Goal: Transaction & Acquisition: Subscribe to service/newsletter

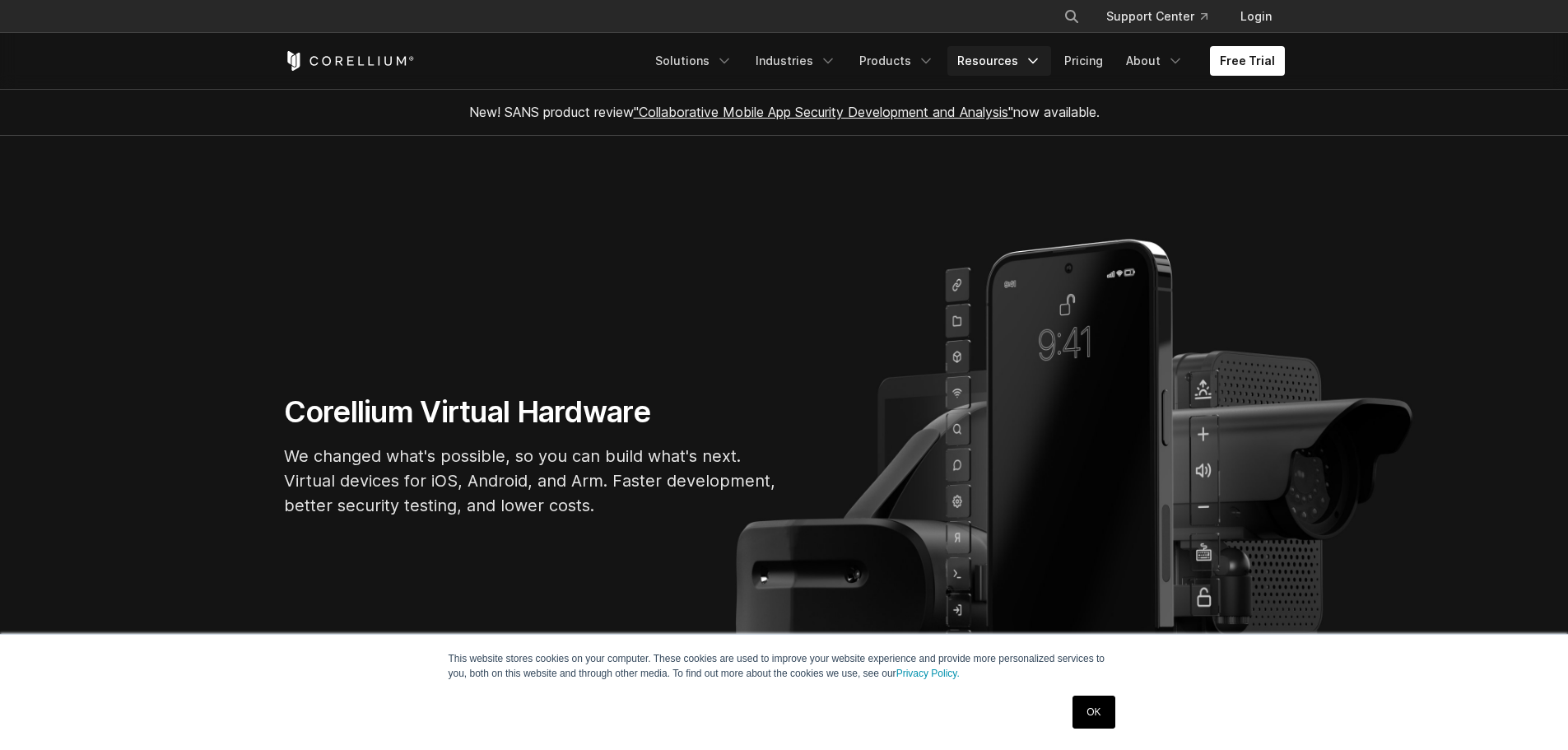
click at [998, 51] on link "Resources" at bounding box center [999, 61] width 104 height 30
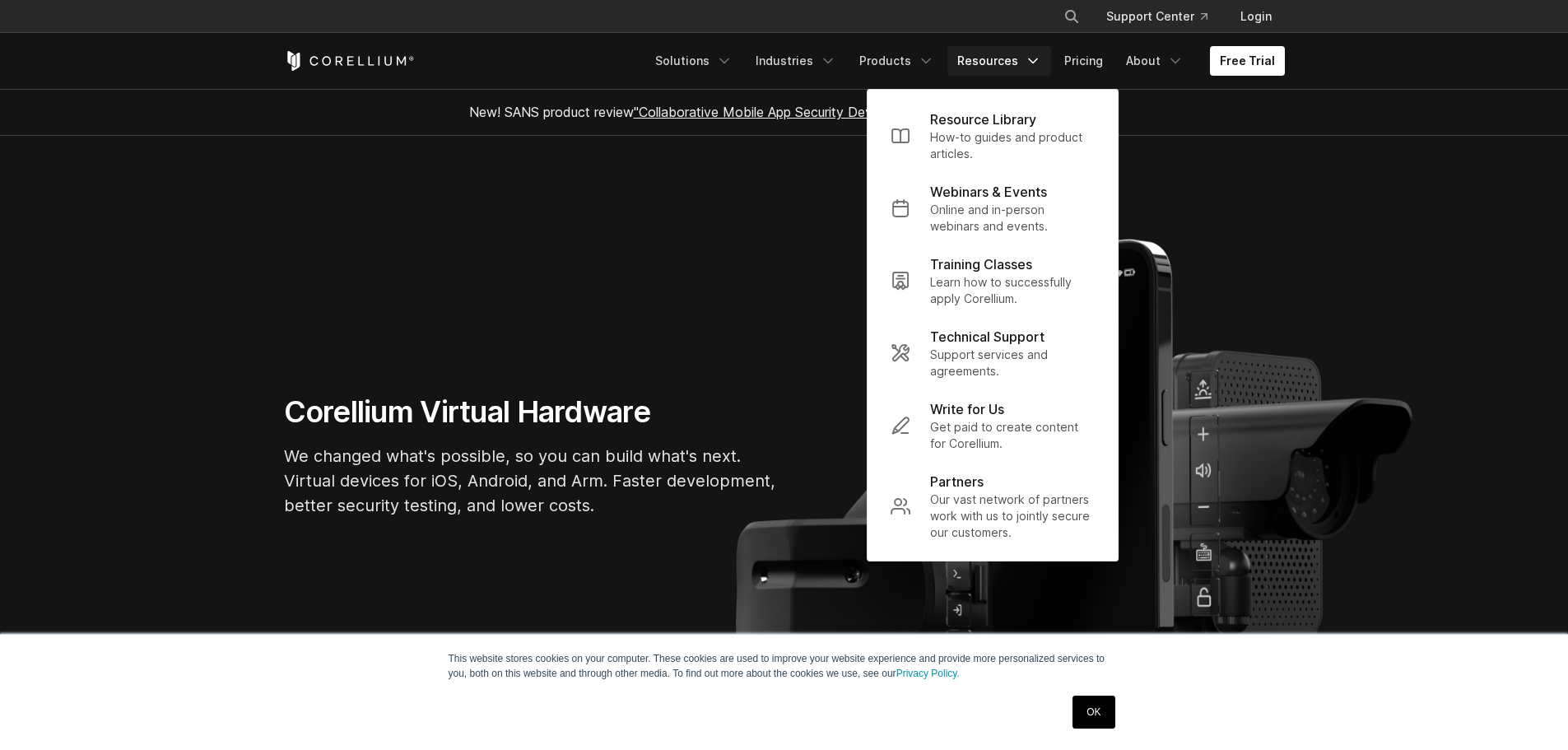
click at [857, 66] on ul "Solutions Mobile IoT" at bounding box center [964, 61] width 639 height 30
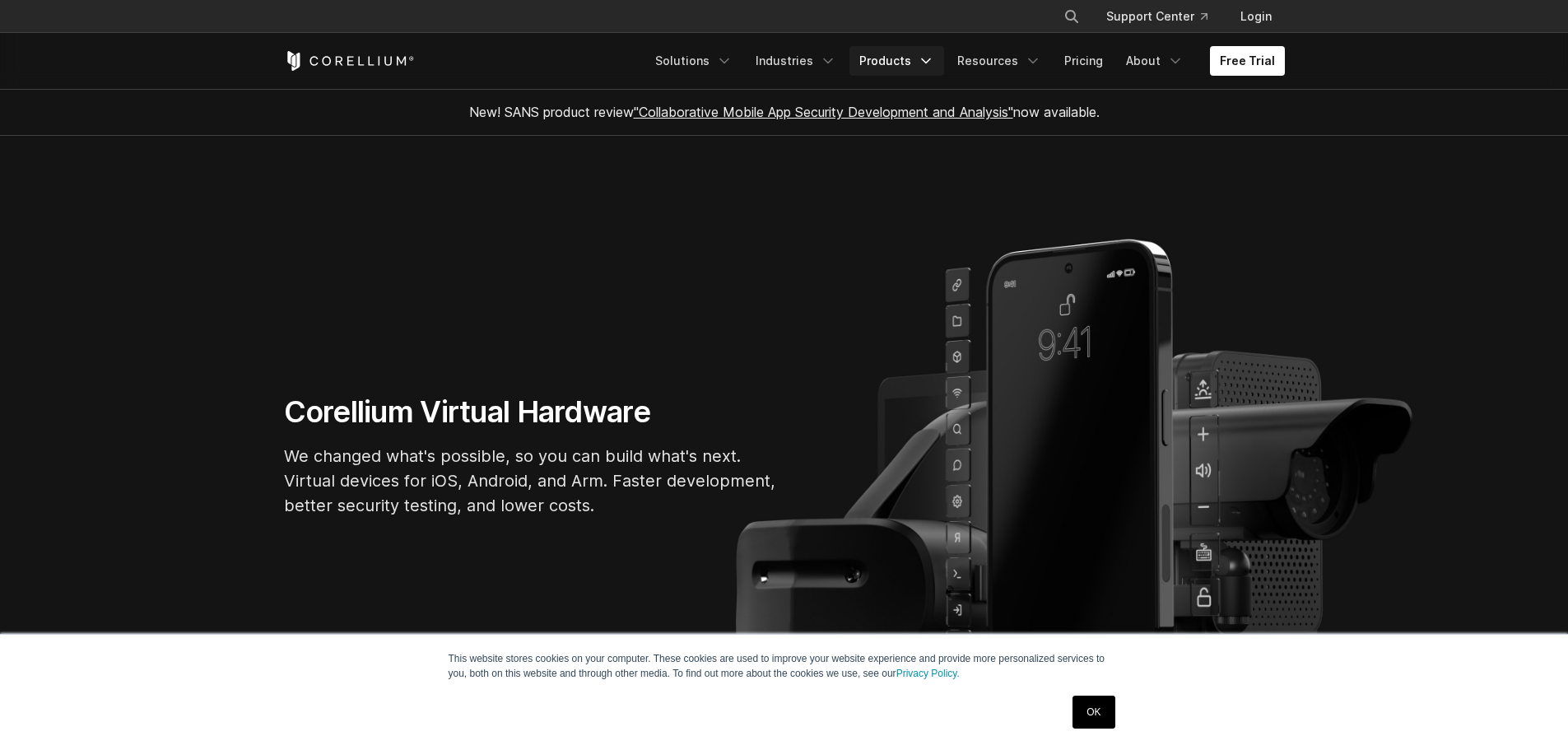
click at [919, 55] on link "Products" at bounding box center [896, 61] width 95 height 30
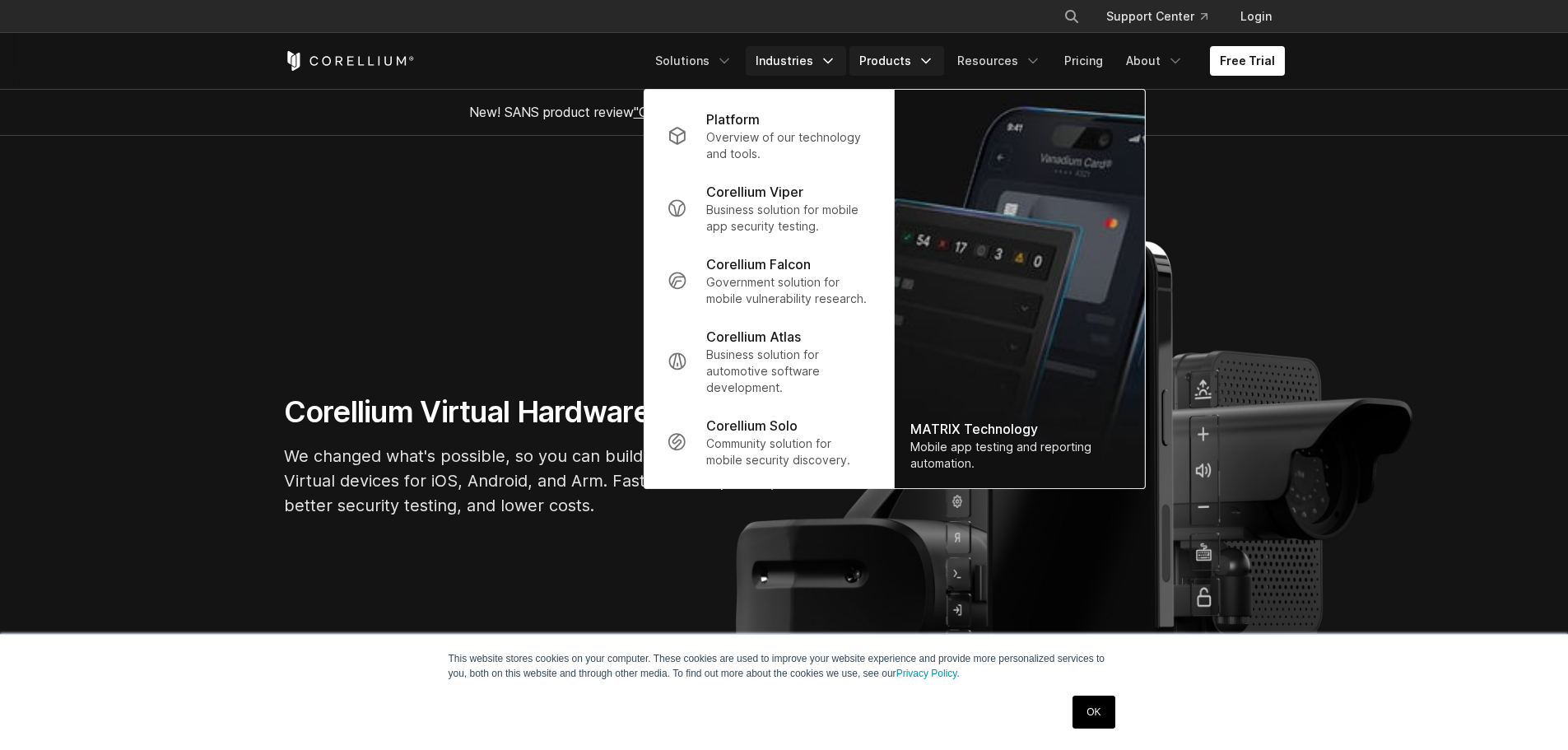
click at [827, 55] on link "Industries" at bounding box center [796, 61] width 100 height 30
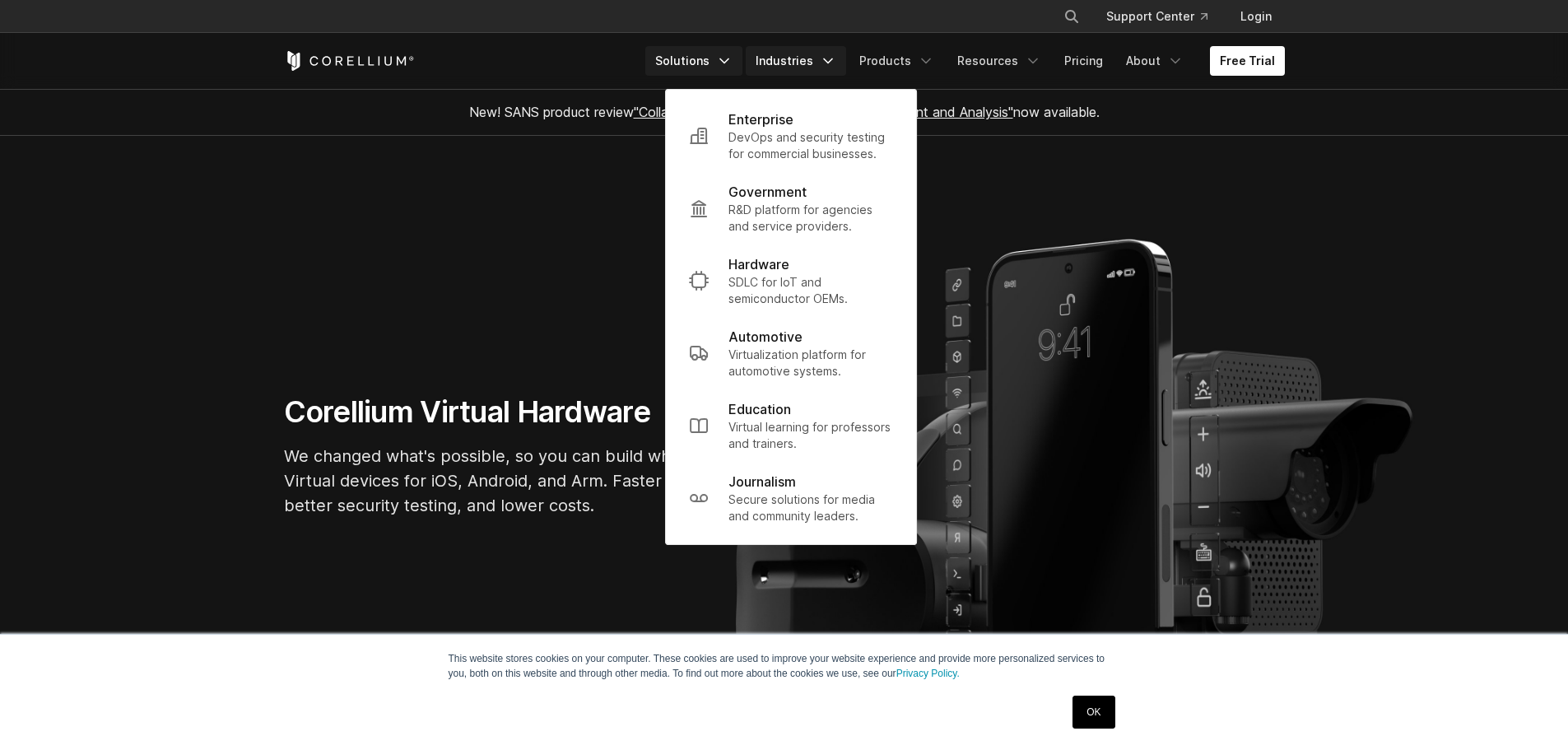
click at [700, 55] on link "Solutions" at bounding box center [694, 61] width 97 height 30
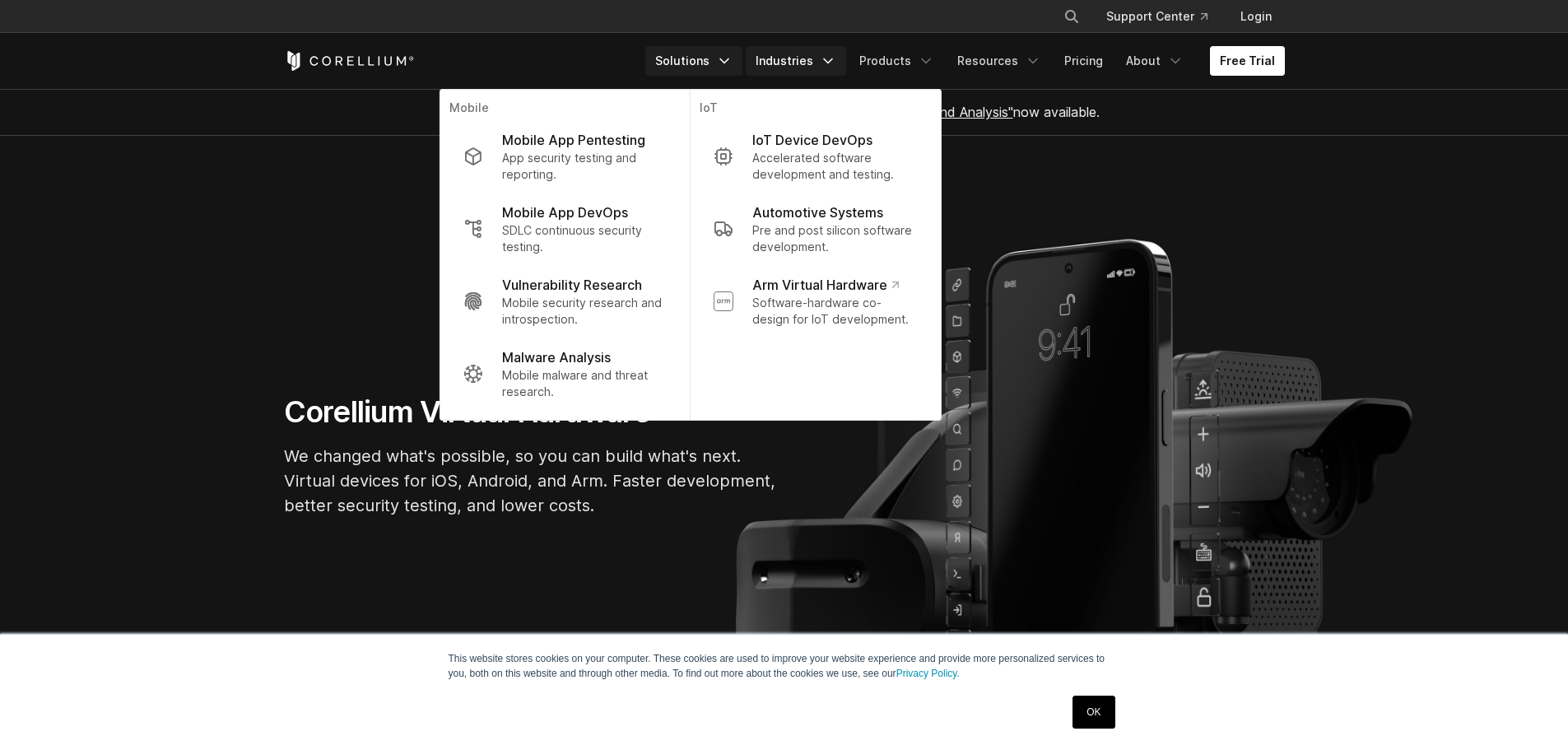
drag, startPoint x: 769, startPoint y: 58, endPoint x: 782, endPoint y: 60, distance: 13.2
click at [770, 58] on link "Industries" at bounding box center [796, 61] width 100 height 30
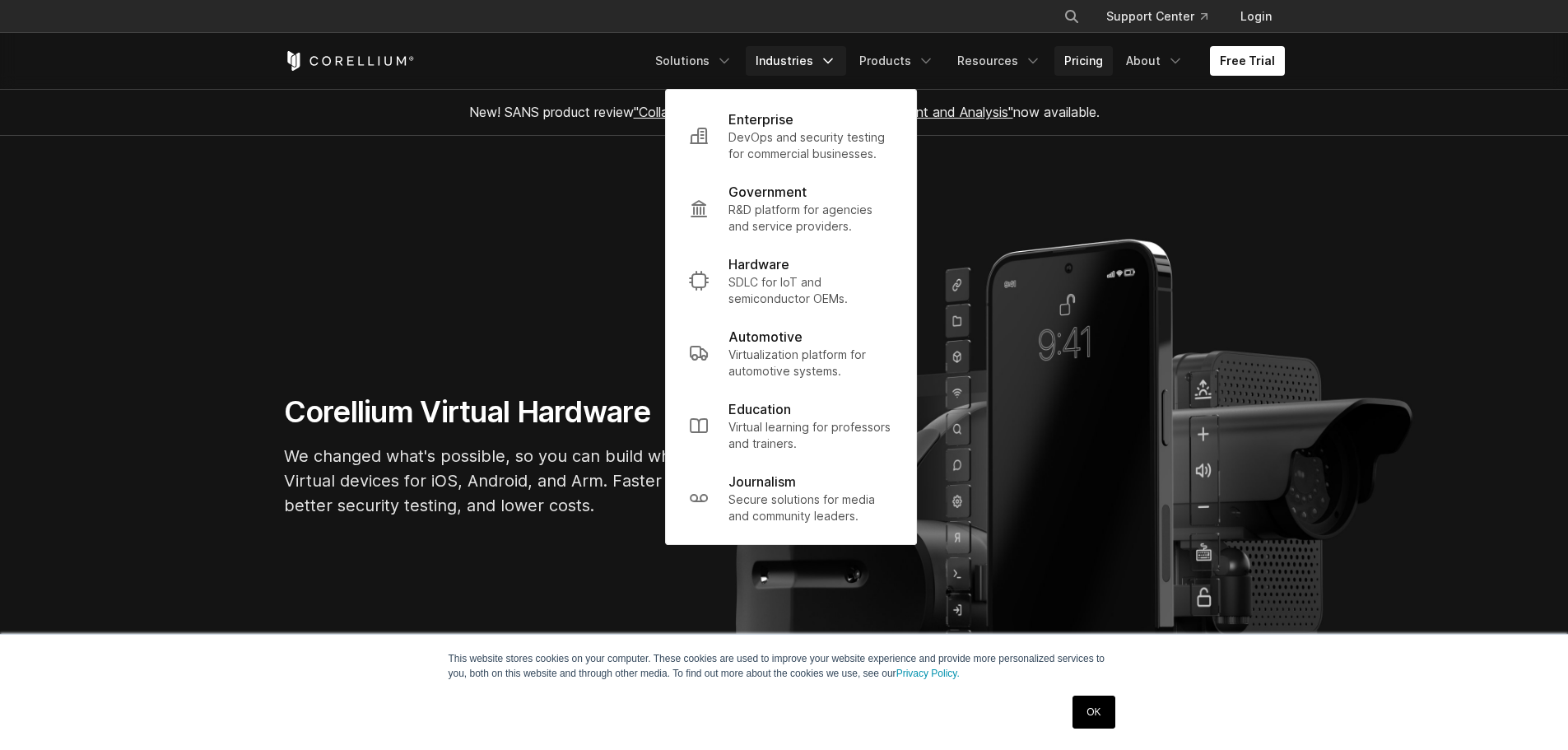
click at [1079, 60] on link "Pricing" at bounding box center [1083, 61] width 58 height 30
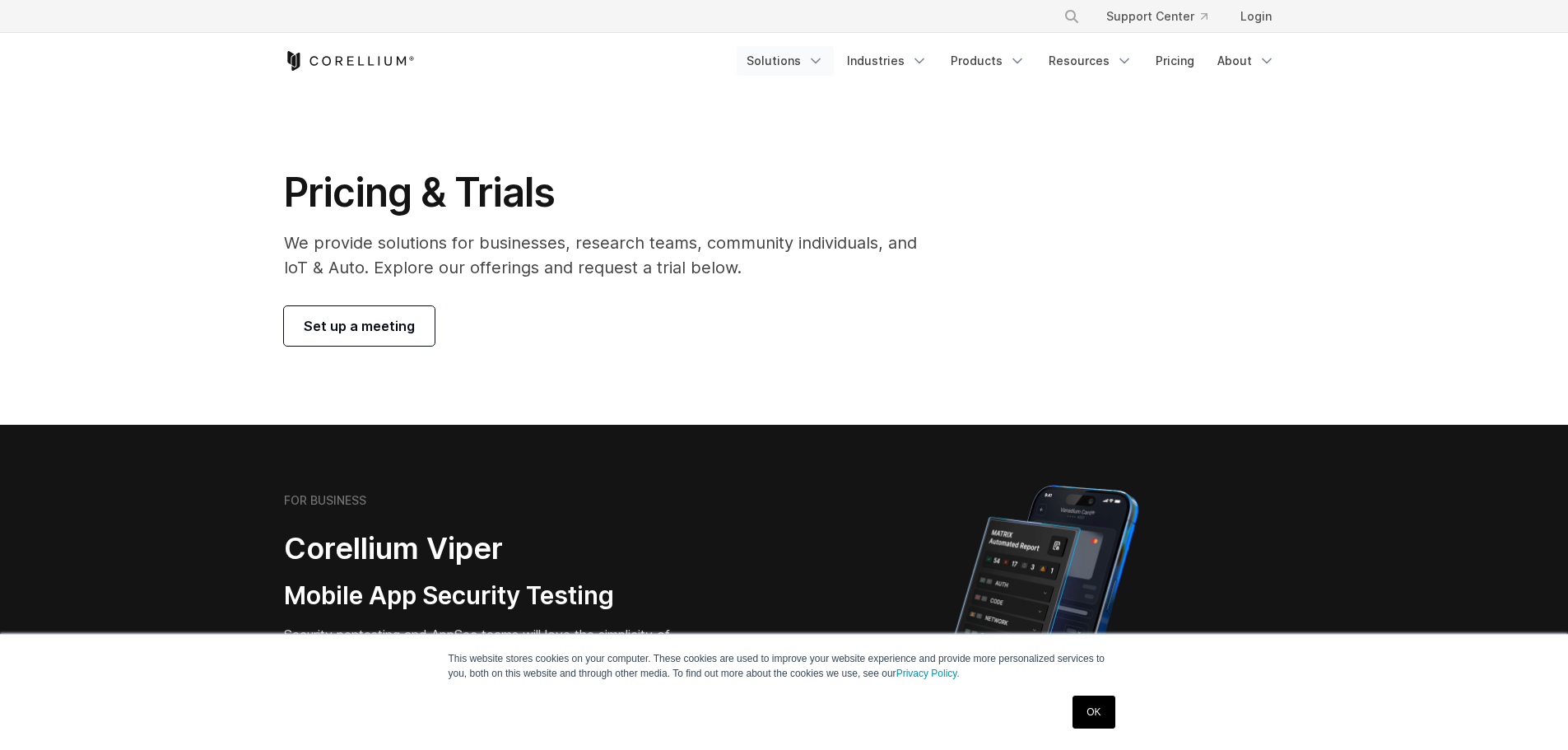
click at [777, 58] on link "Solutions" at bounding box center [785, 61] width 97 height 30
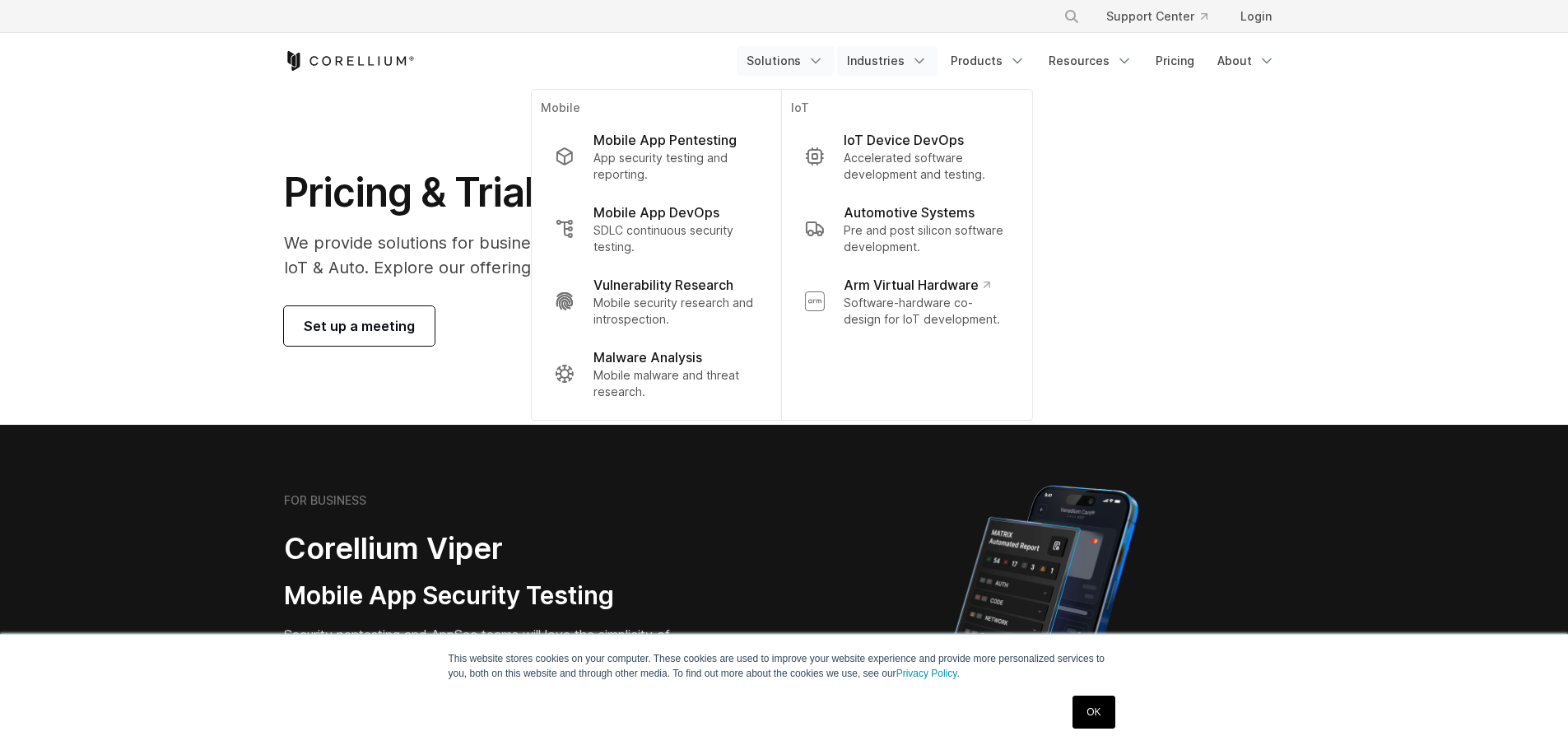
click at [896, 65] on link "Industries" at bounding box center [887, 61] width 100 height 30
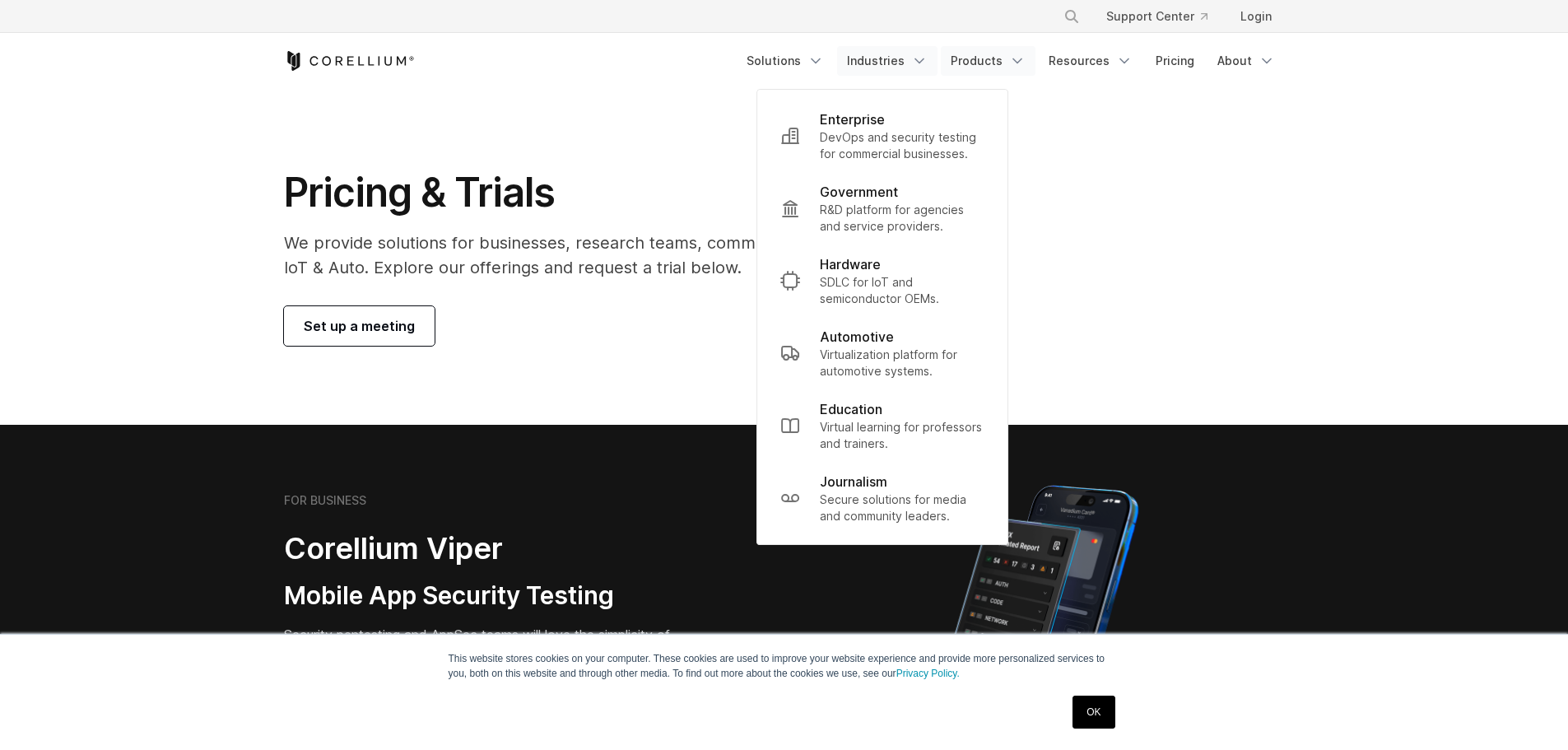
click at [979, 65] on link "Products" at bounding box center [988, 61] width 95 height 30
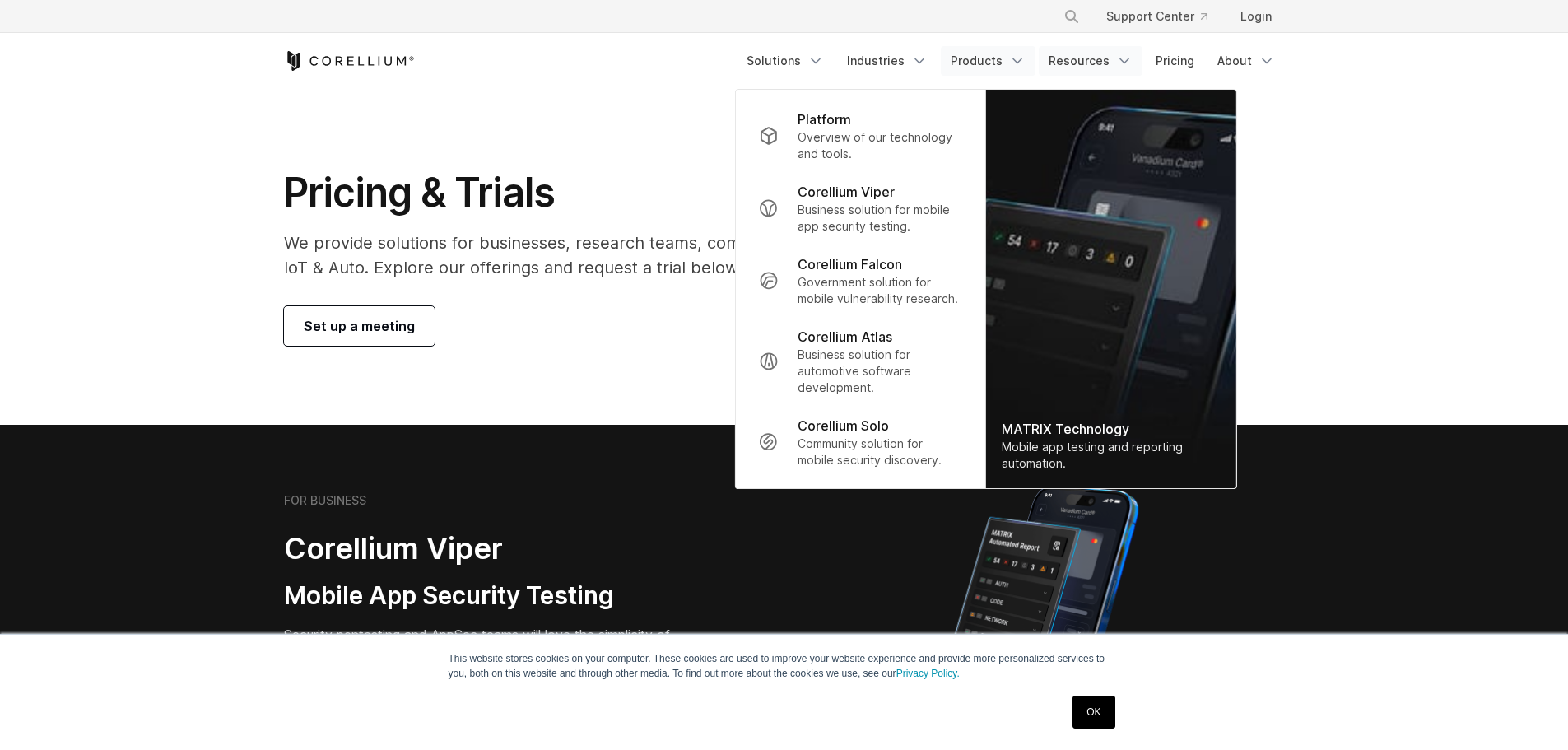
click at [1093, 65] on link "Resources" at bounding box center [1091, 61] width 104 height 30
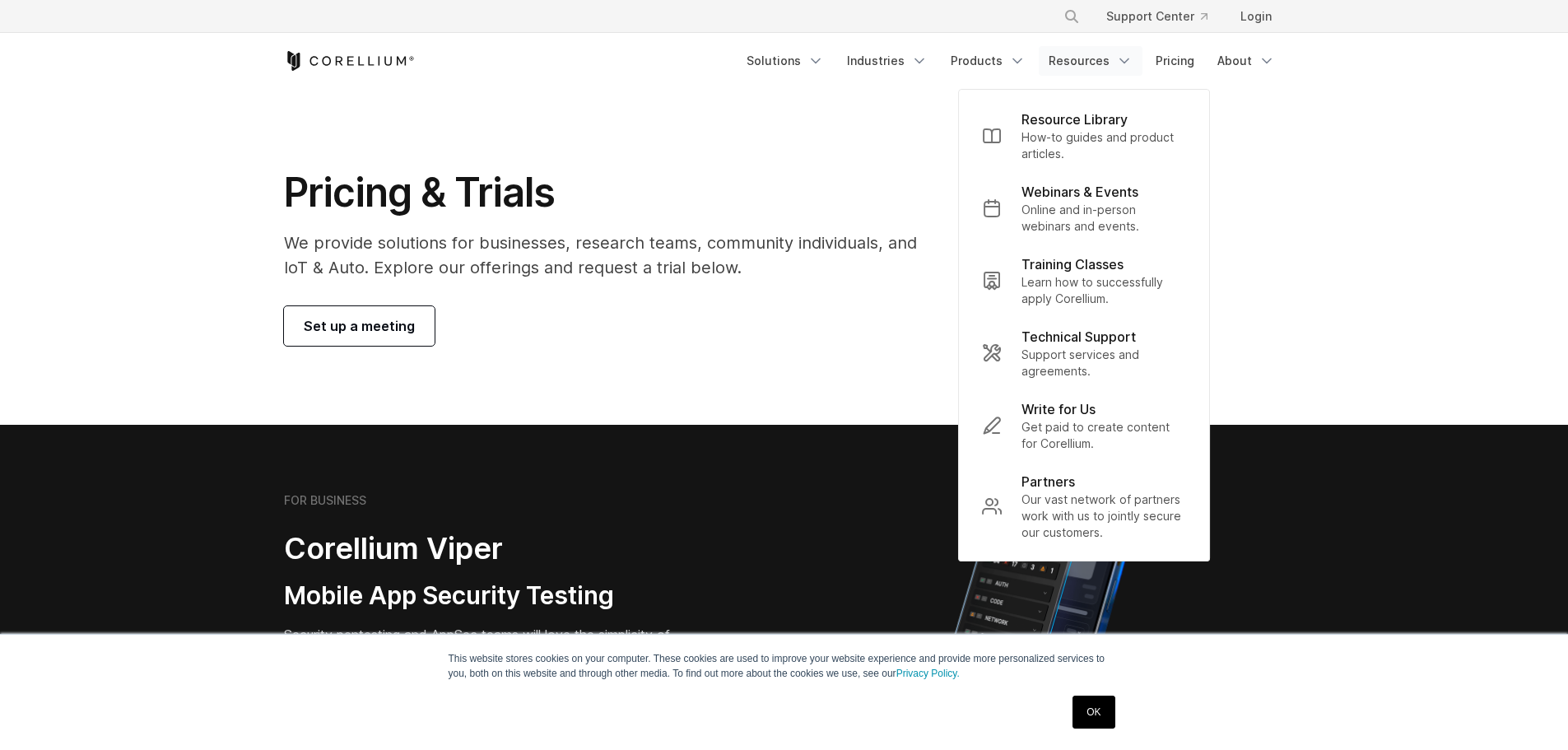
click at [1345, 146] on section "Pricing & Trials We provide solutions for businesses, research teams, community…" at bounding box center [784, 257] width 1568 height 336
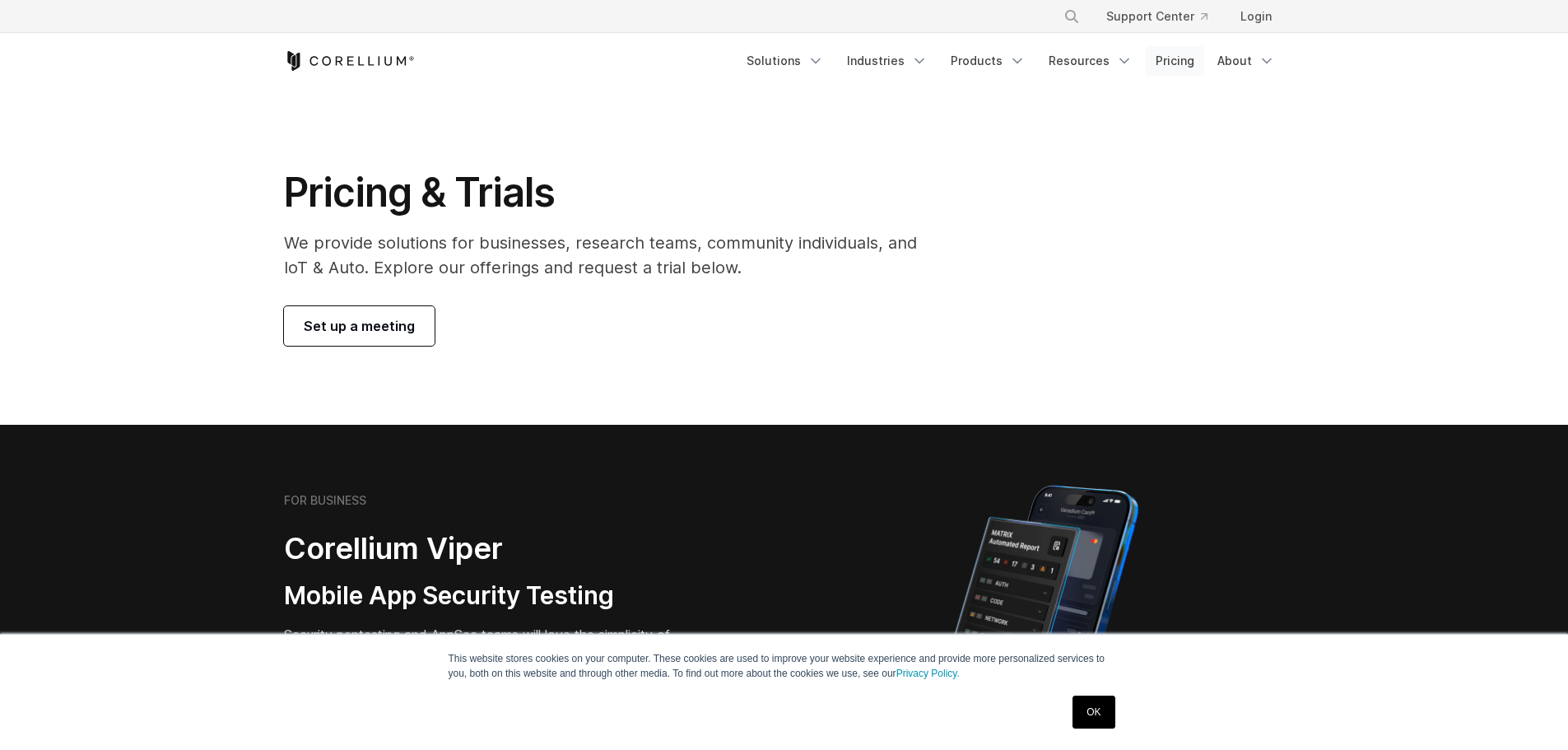
click at [1193, 54] on link "Pricing" at bounding box center [1175, 61] width 58 height 30
click at [1091, 713] on link "OK" at bounding box center [1093, 712] width 42 height 33
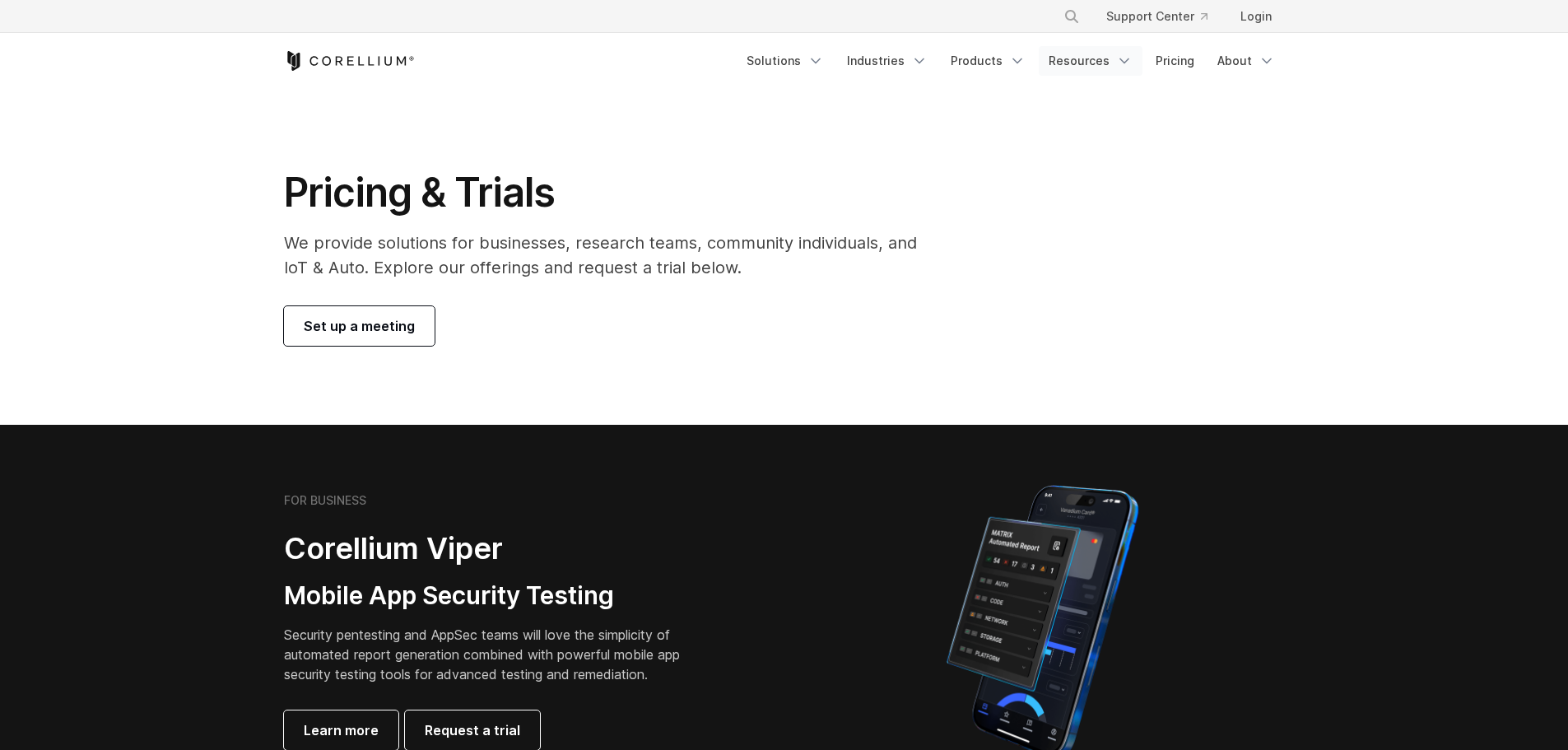
click at [1081, 59] on link "Resources" at bounding box center [1091, 61] width 104 height 30
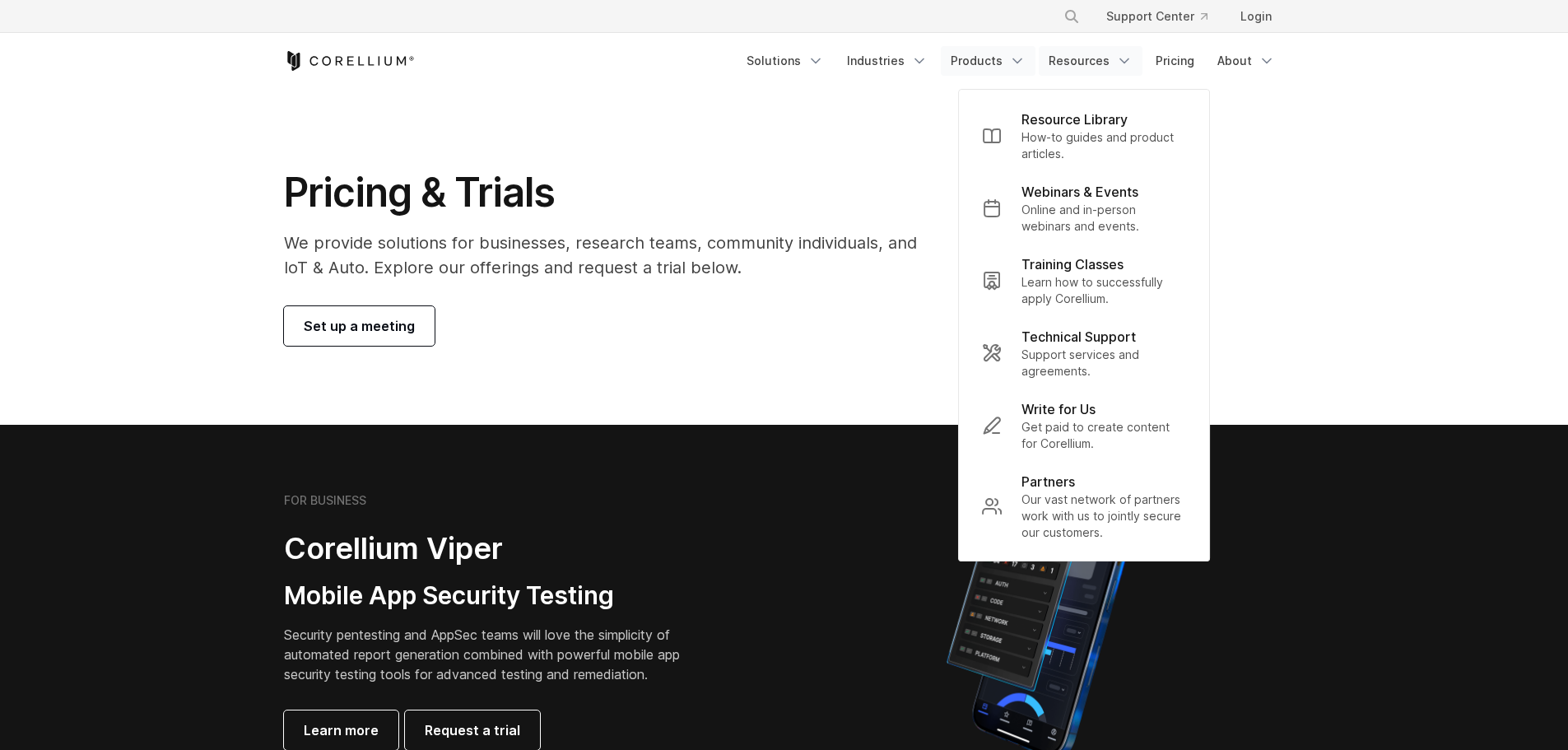
click at [995, 62] on link "Products" at bounding box center [988, 61] width 95 height 30
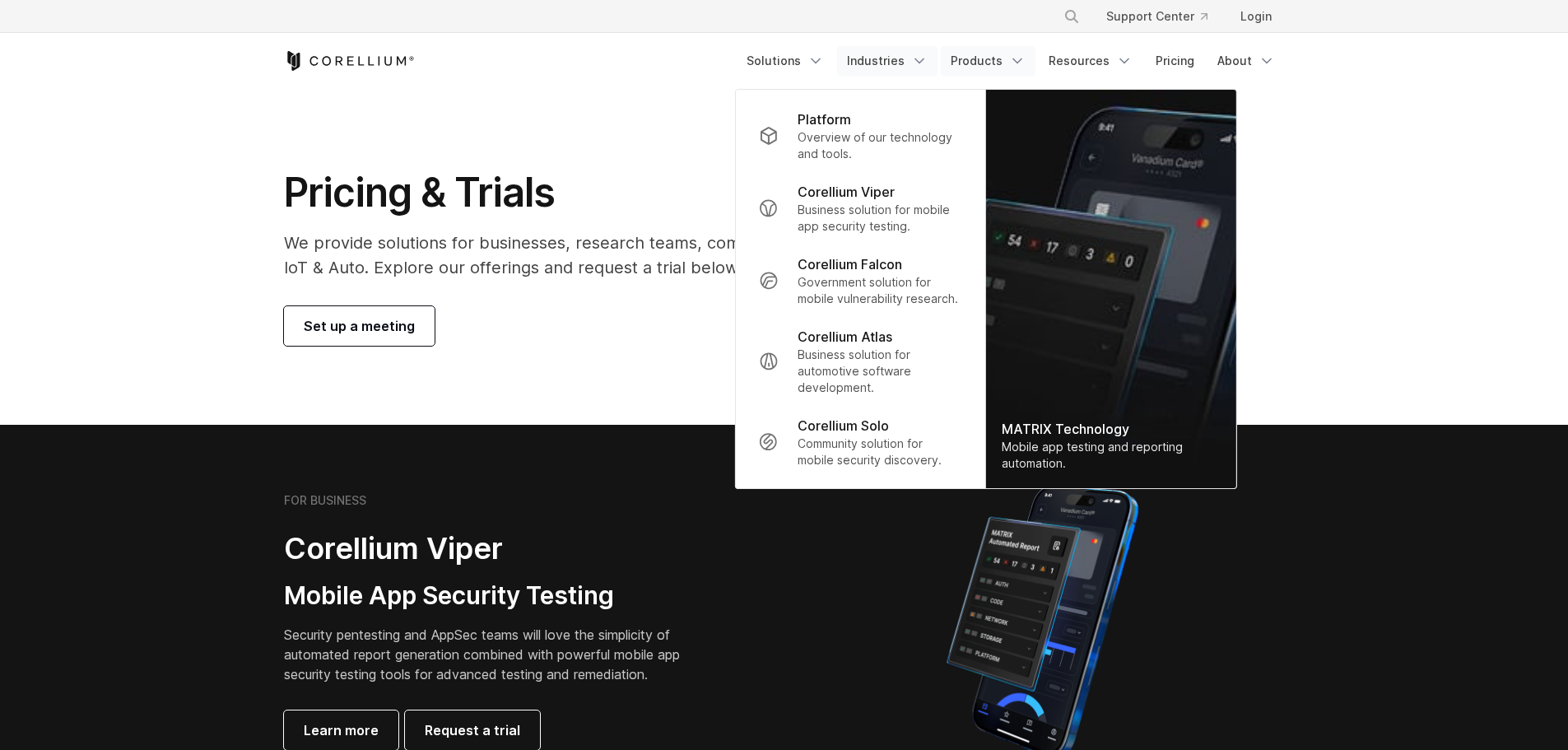
click at [893, 58] on link "Industries" at bounding box center [887, 61] width 100 height 30
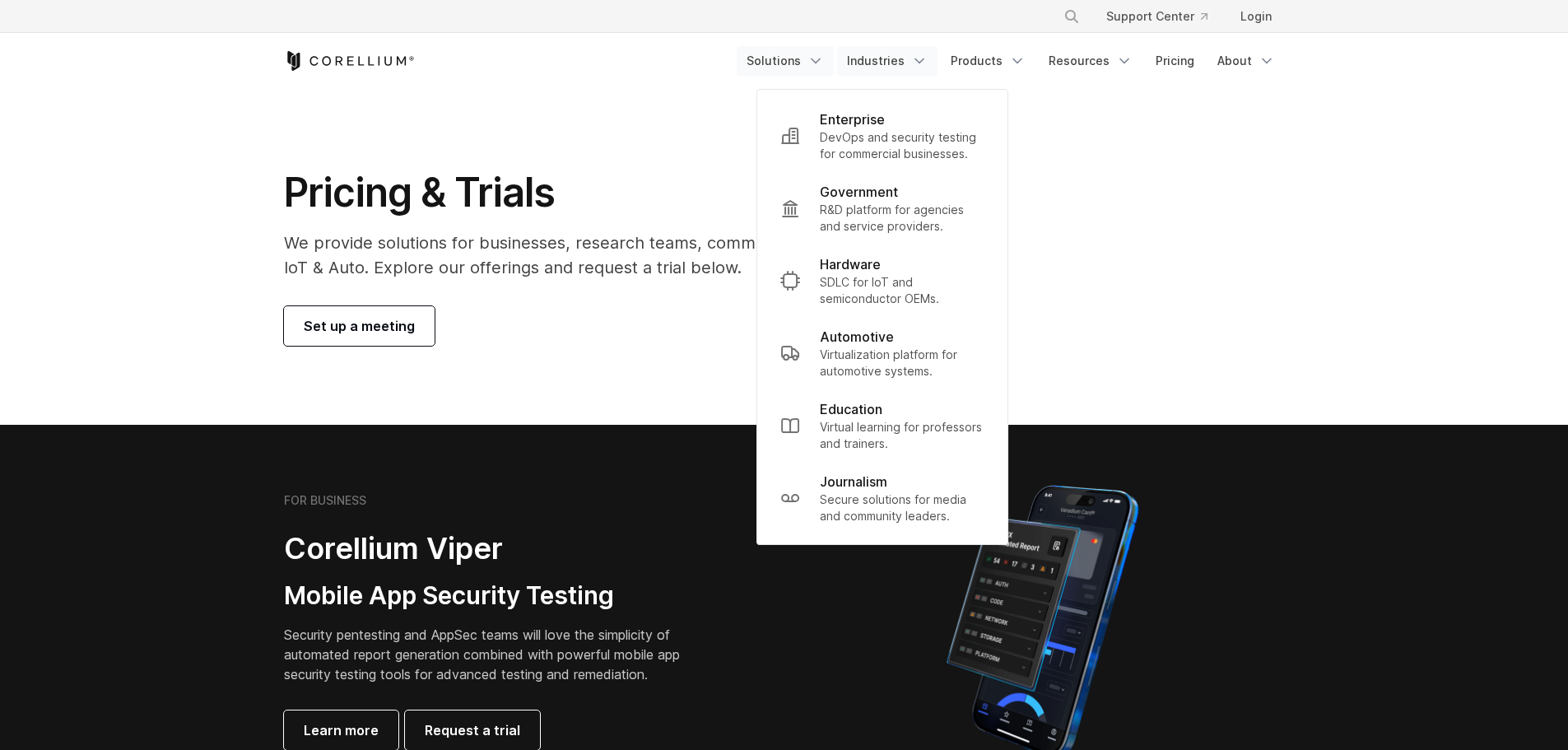
click at [782, 59] on link "Solutions" at bounding box center [785, 61] width 97 height 30
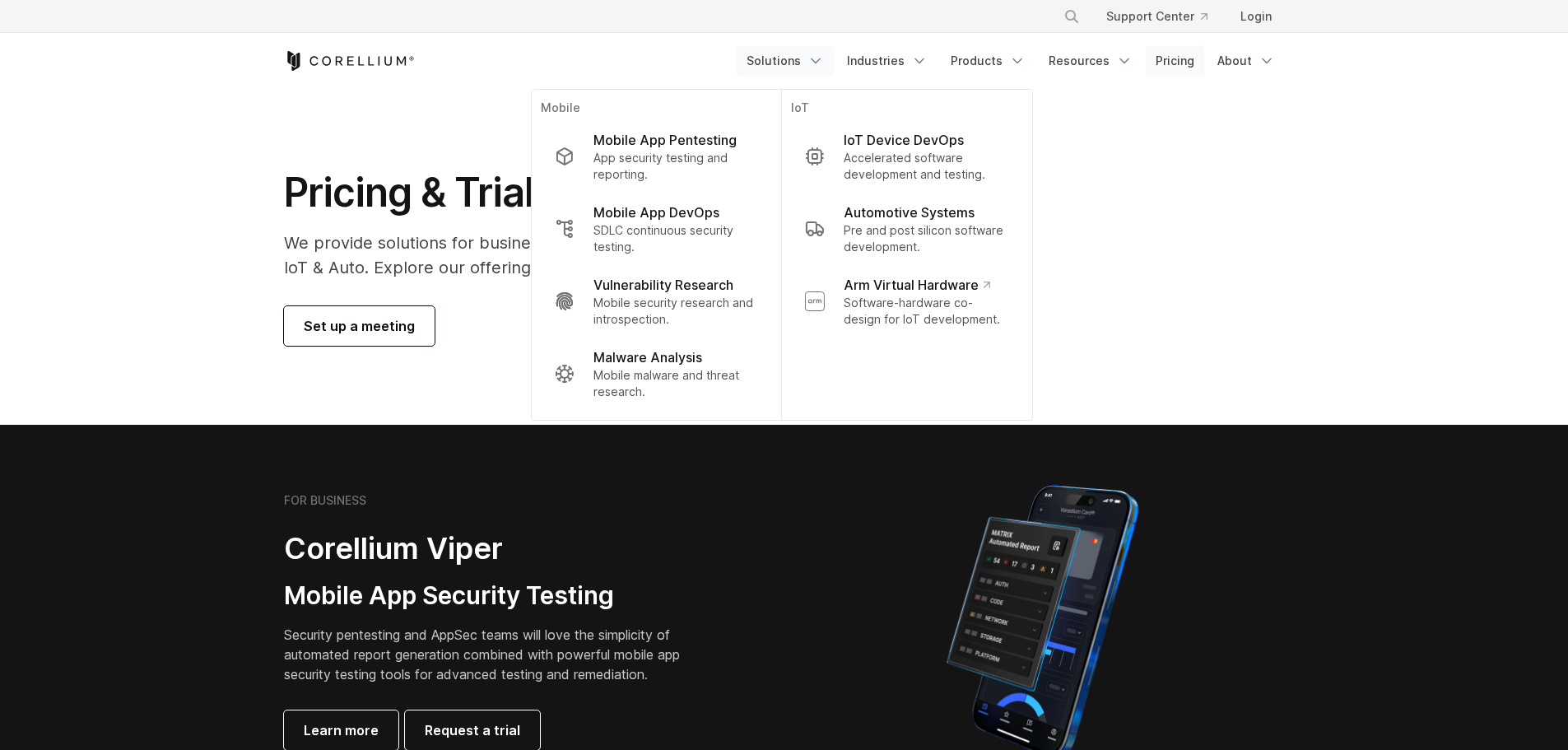
click at [1162, 61] on link "Pricing" at bounding box center [1175, 61] width 58 height 30
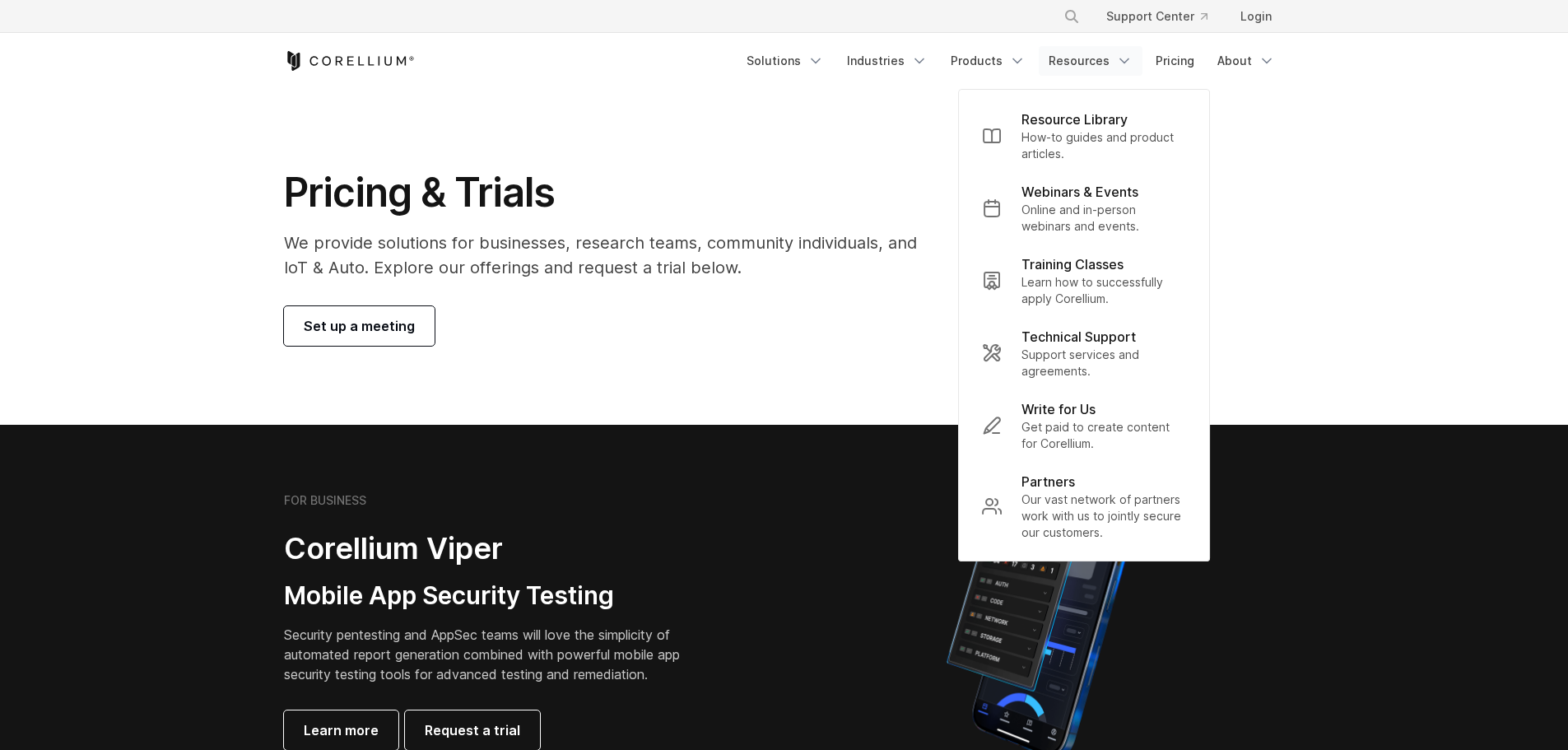
drag, startPoint x: 1244, startPoint y: 213, endPoint x: 1237, endPoint y: 183, distance: 30.8
click at [1245, 213] on div "Pricing & Trials We provide solutions for businesses, research teams, community…" at bounding box center [784, 257] width 1033 height 178
